Goal: Navigation & Orientation: Find specific page/section

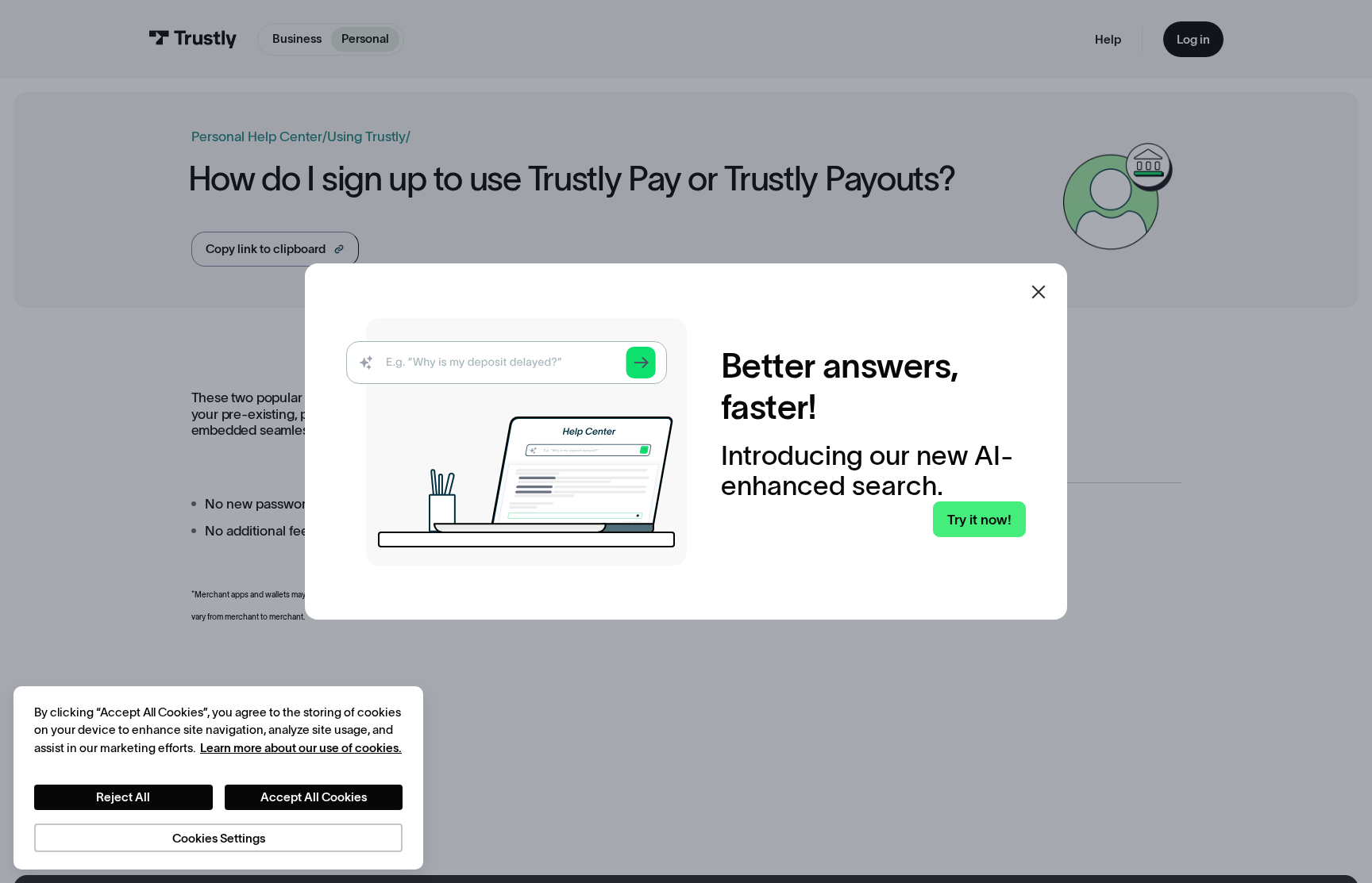
click at [1032, 302] on div at bounding box center [1039, 292] width 19 height 19
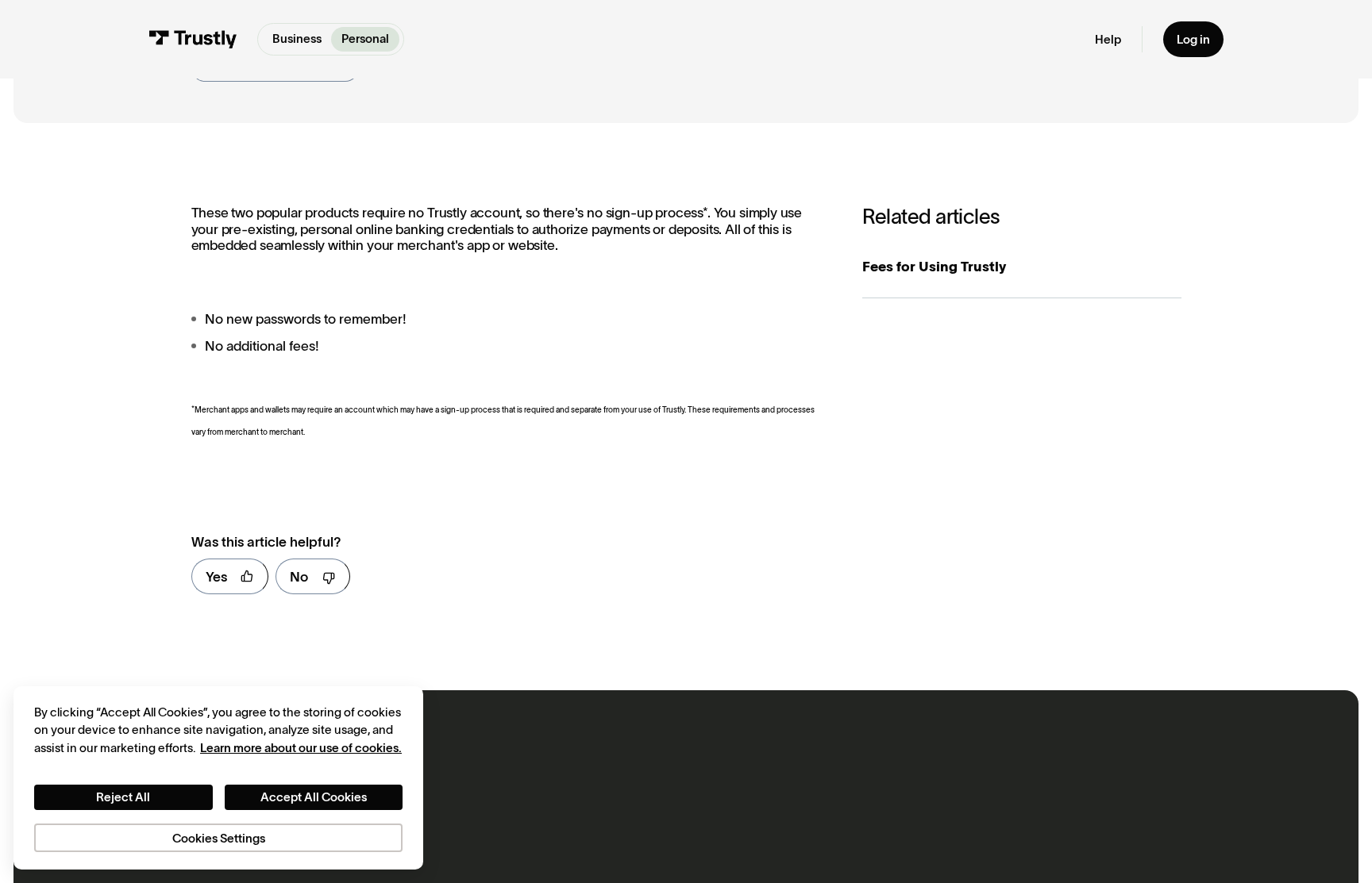
scroll to position [190, 0]
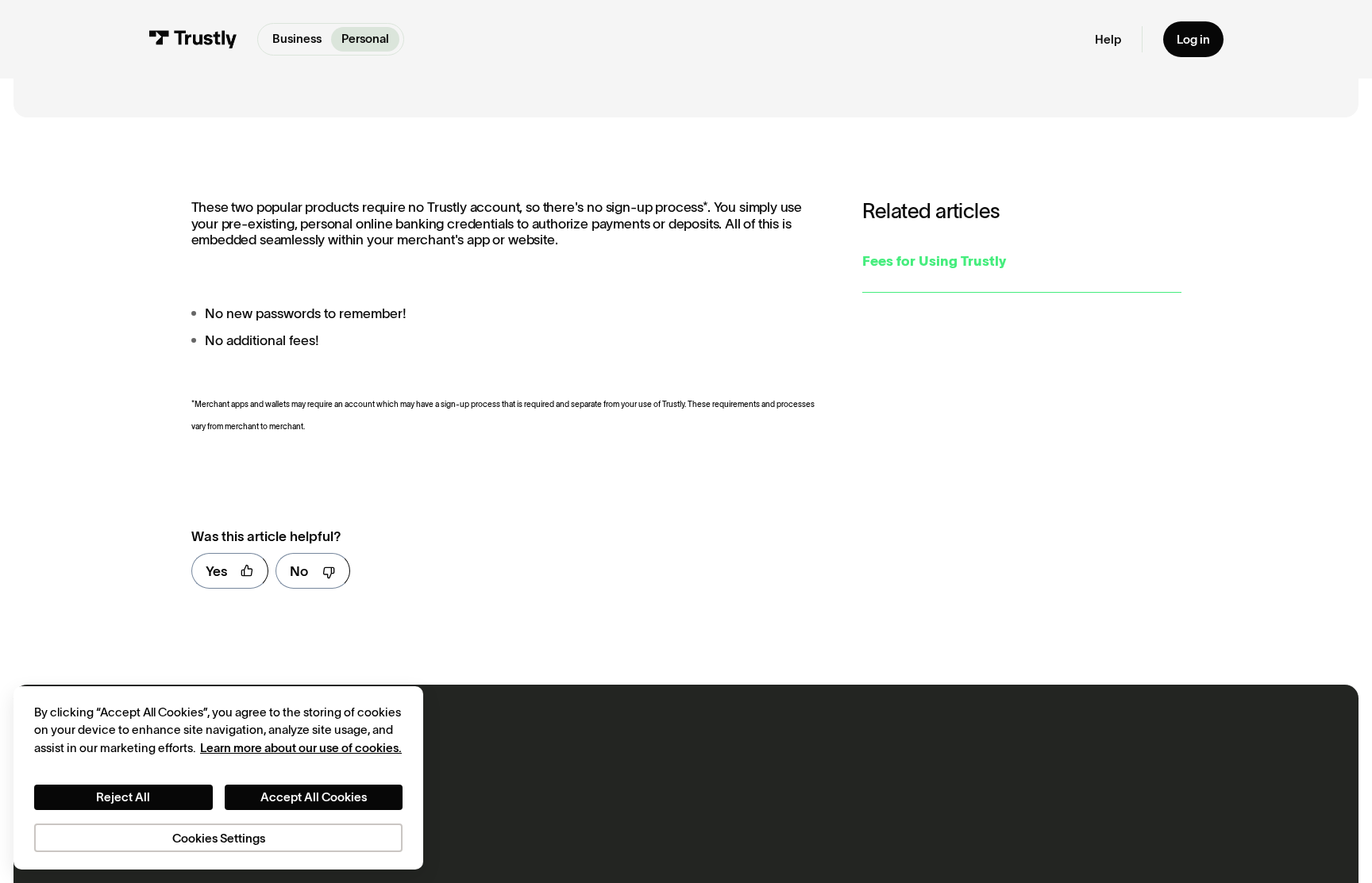
click at [949, 270] on div "Fees for Using Trustly" at bounding box center [1022, 262] width 318 height 21
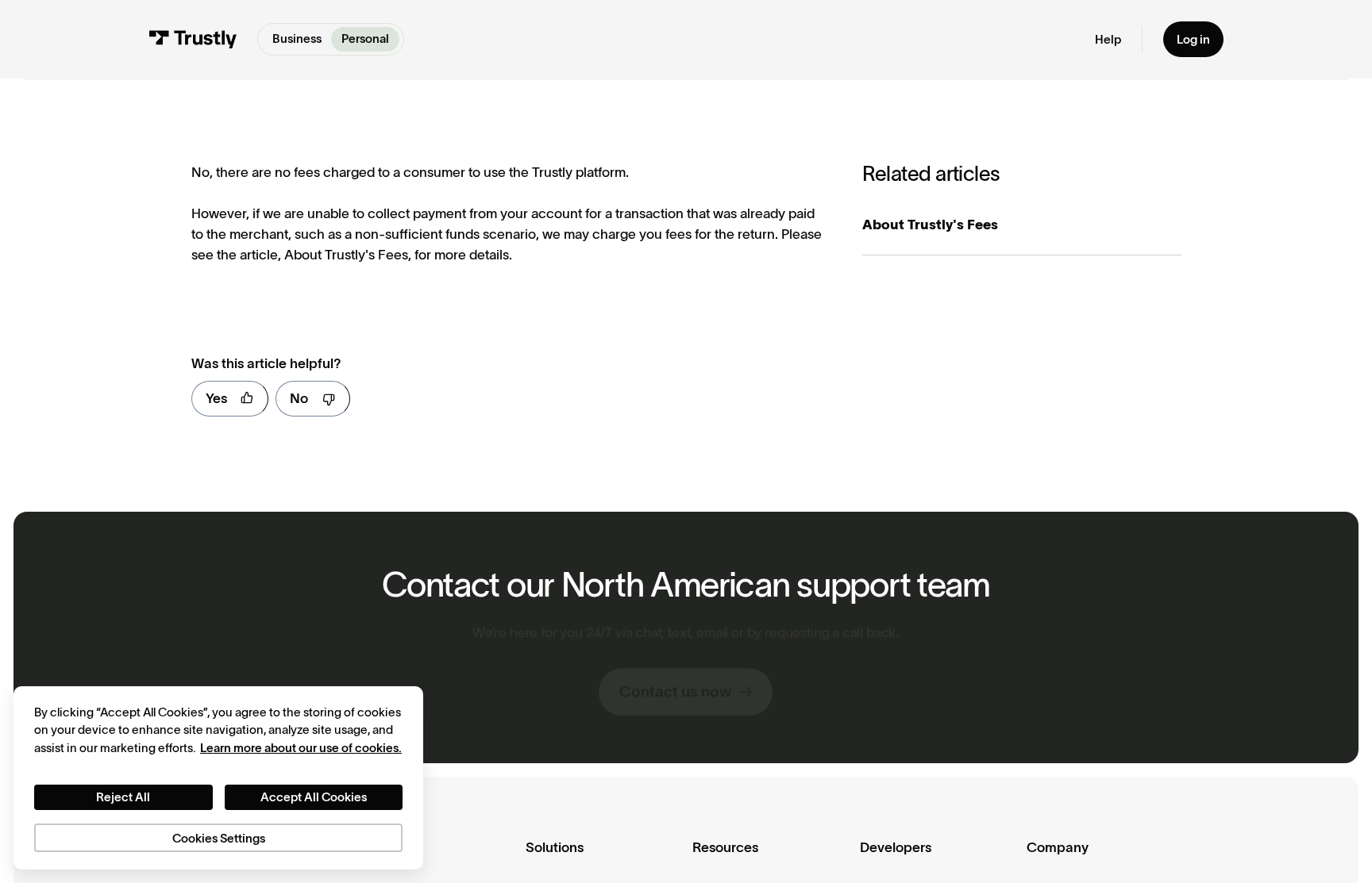
scroll to position [515, 0]
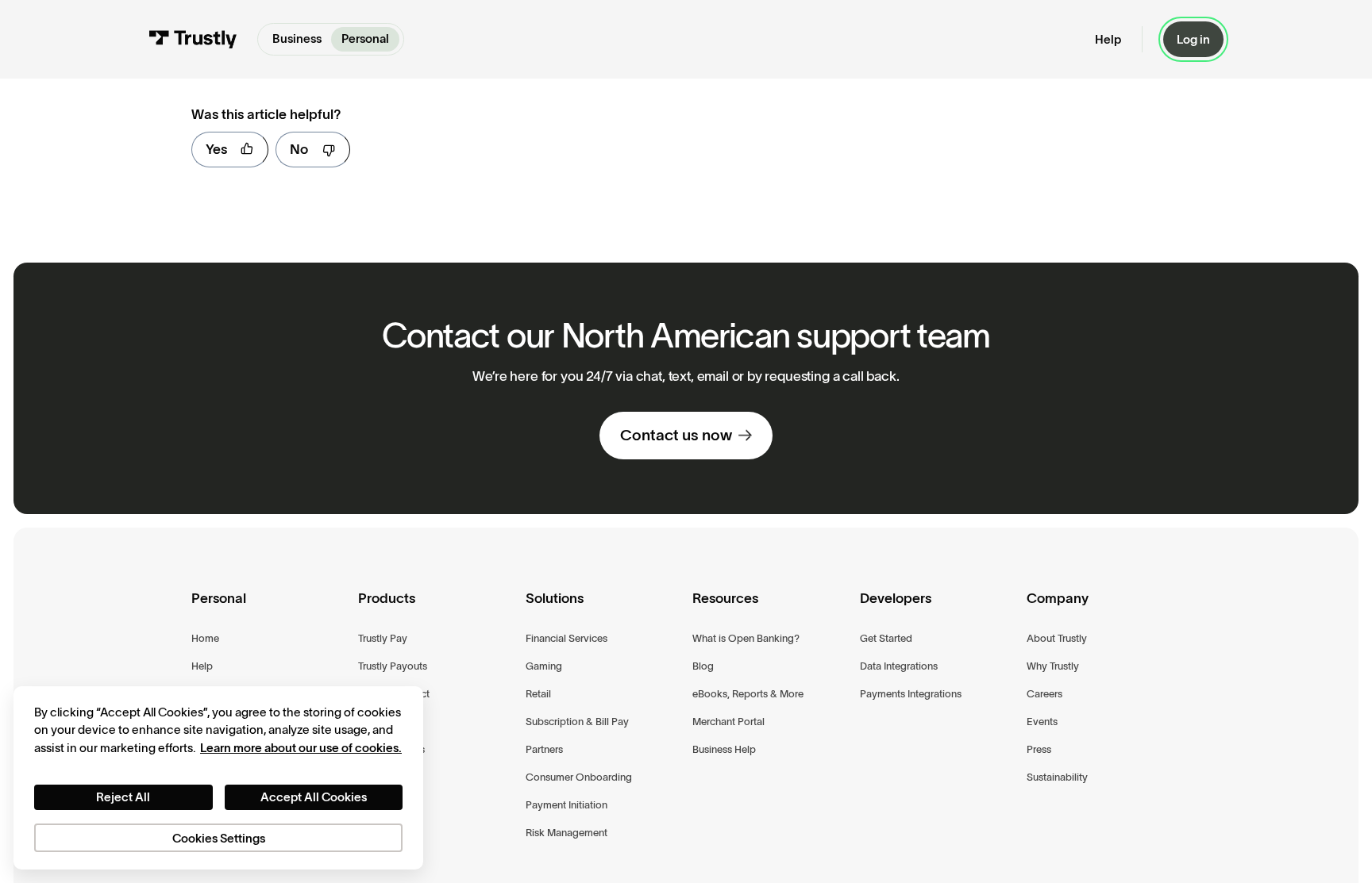
click at [1188, 42] on div "Log in" at bounding box center [1193, 40] width 33 height 16
